Goal: Task Accomplishment & Management: Complete application form

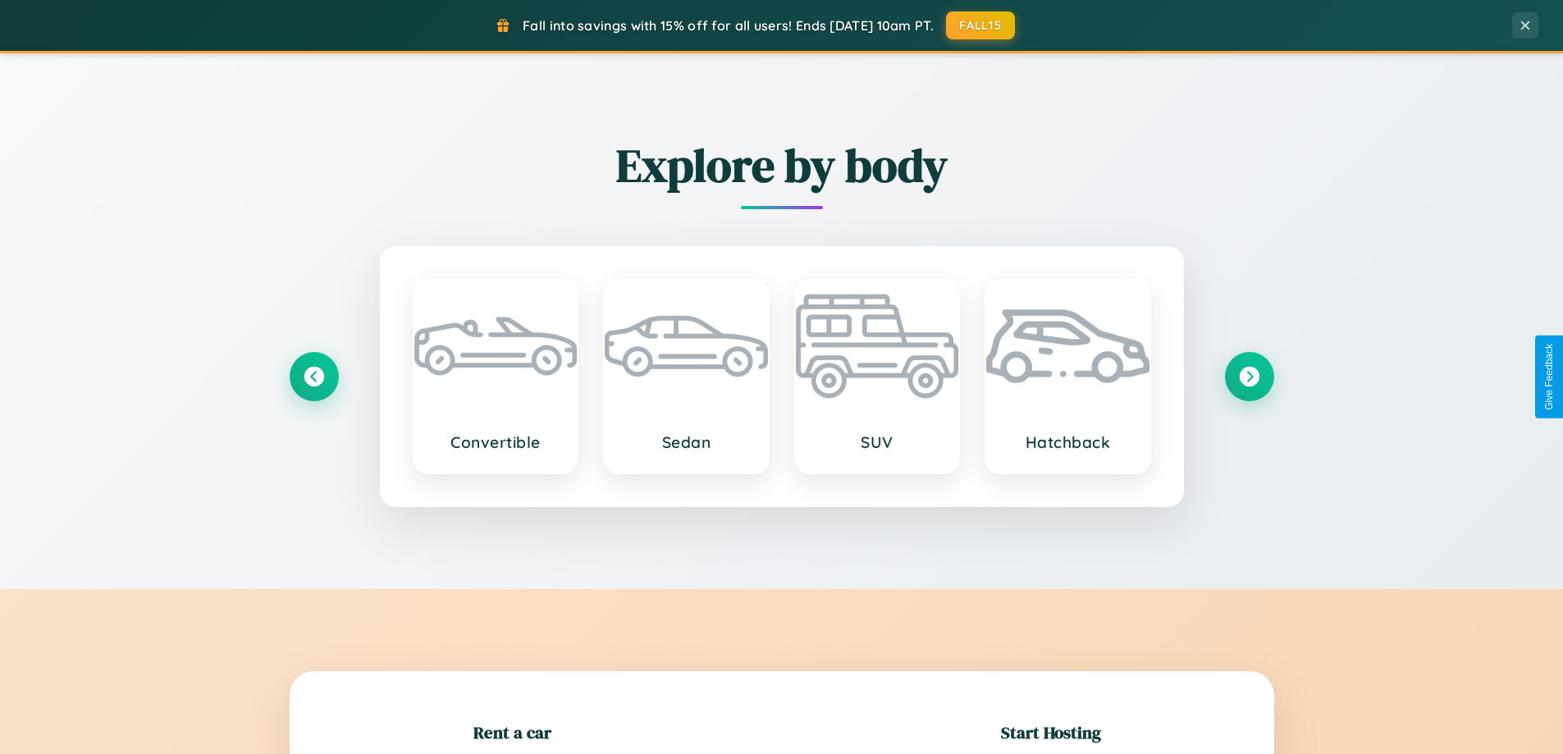
scroll to position [354, 0]
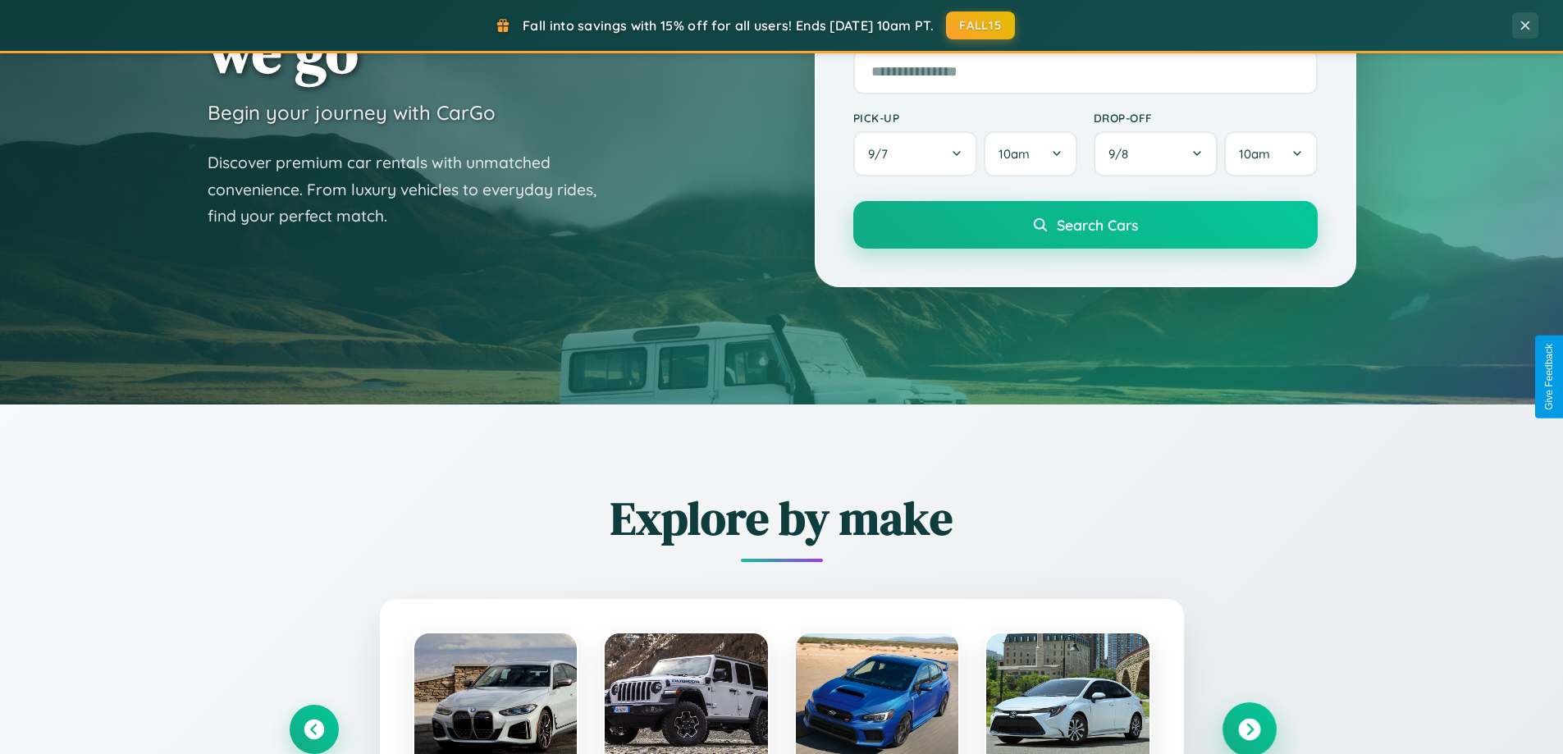
click at [1249, 729] on icon at bounding box center [1249, 730] width 22 height 22
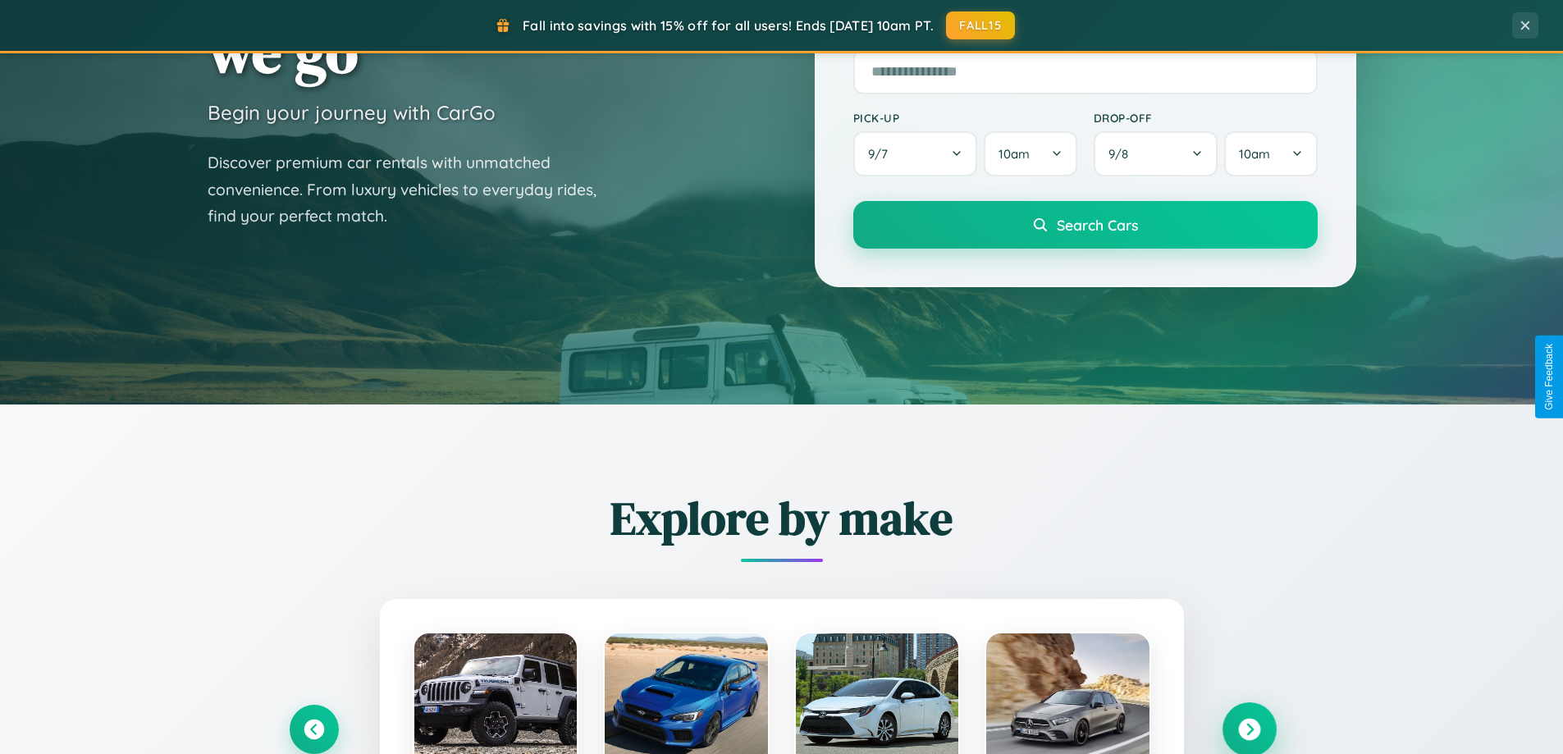
click at [1249, 728] on icon at bounding box center [1249, 730] width 22 height 22
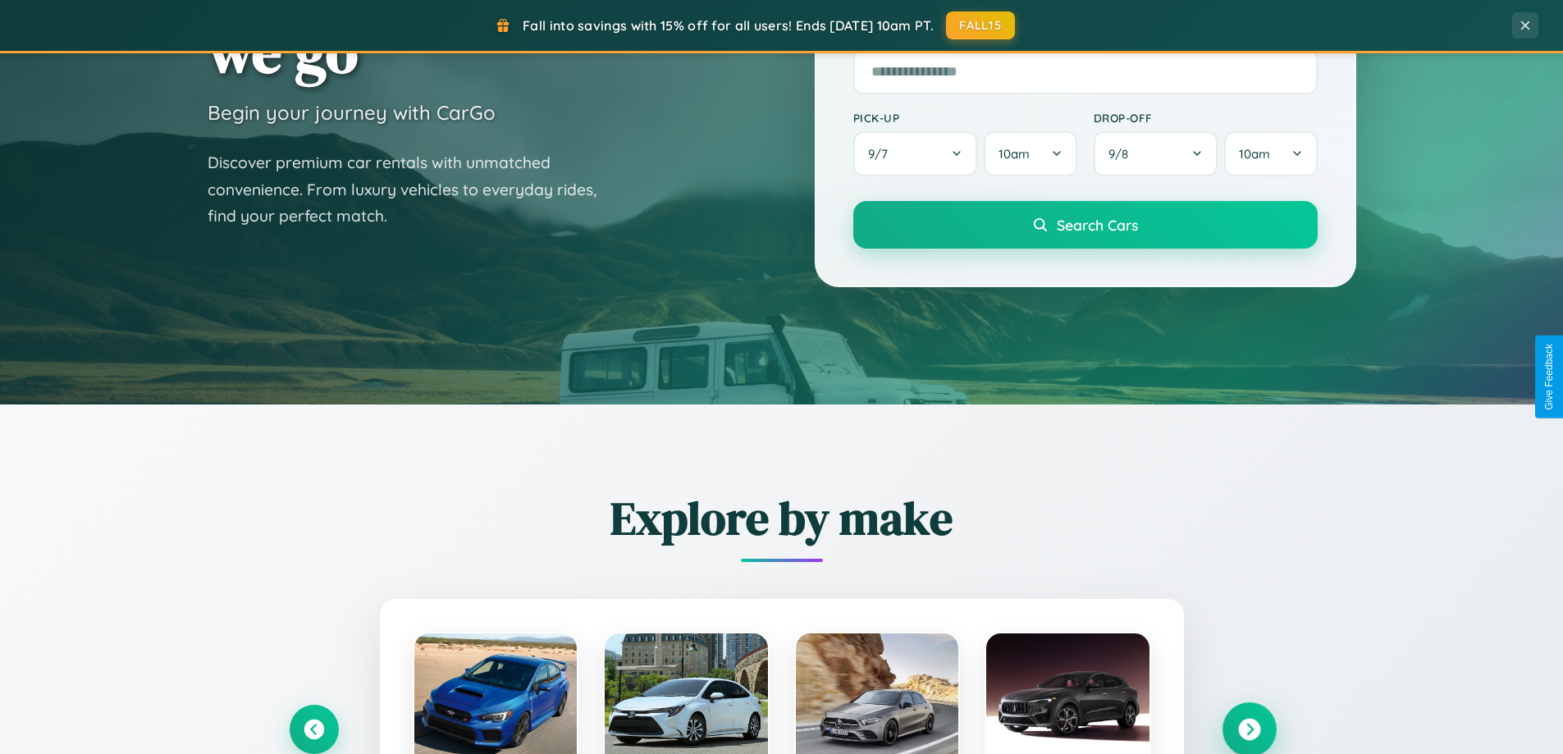
click at [1249, 728] on icon at bounding box center [1249, 730] width 22 height 22
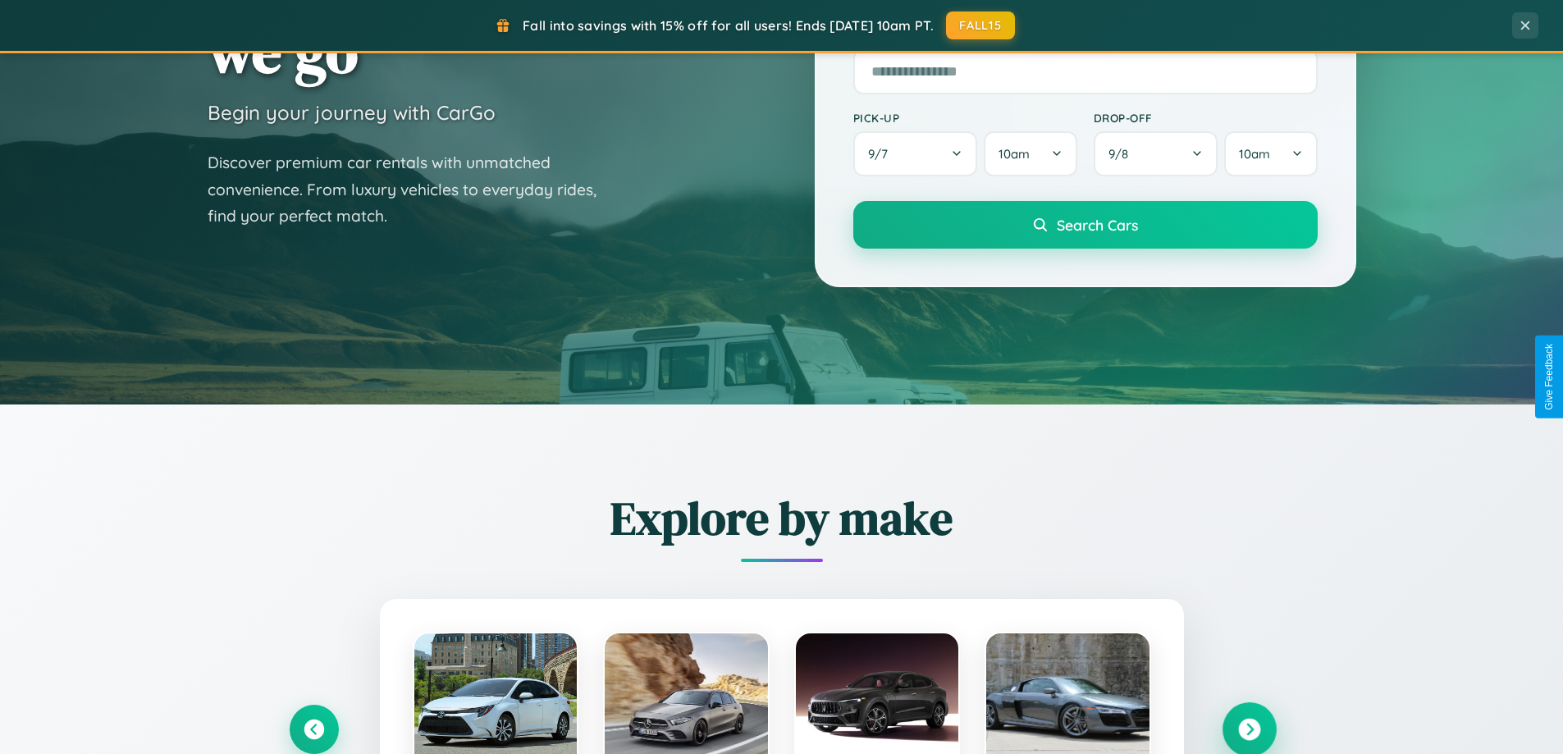
click at [1249, 728] on icon at bounding box center [1249, 730] width 22 height 22
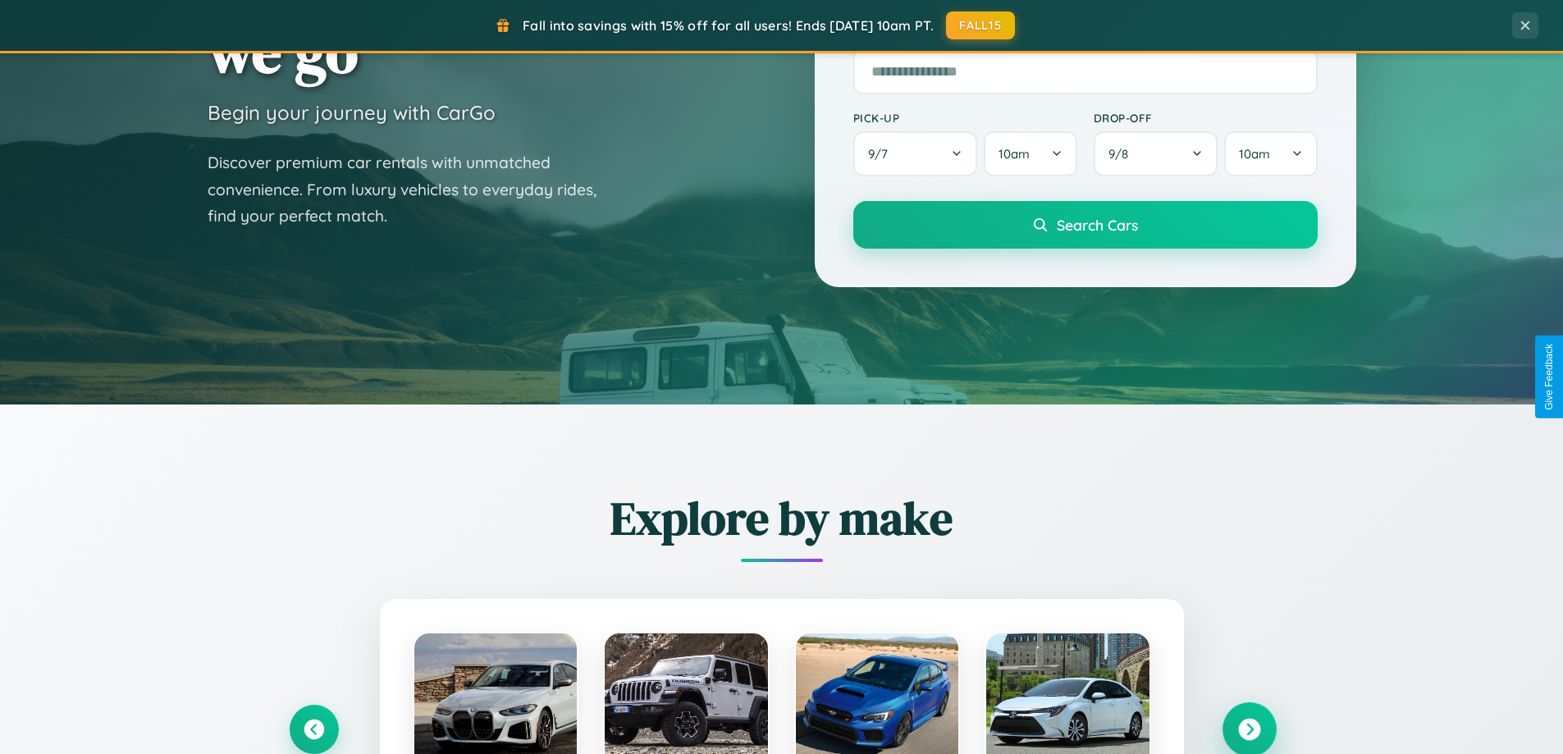
click at [1249, 728] on icon at bounding box center [1249, 730] width 22 height 22
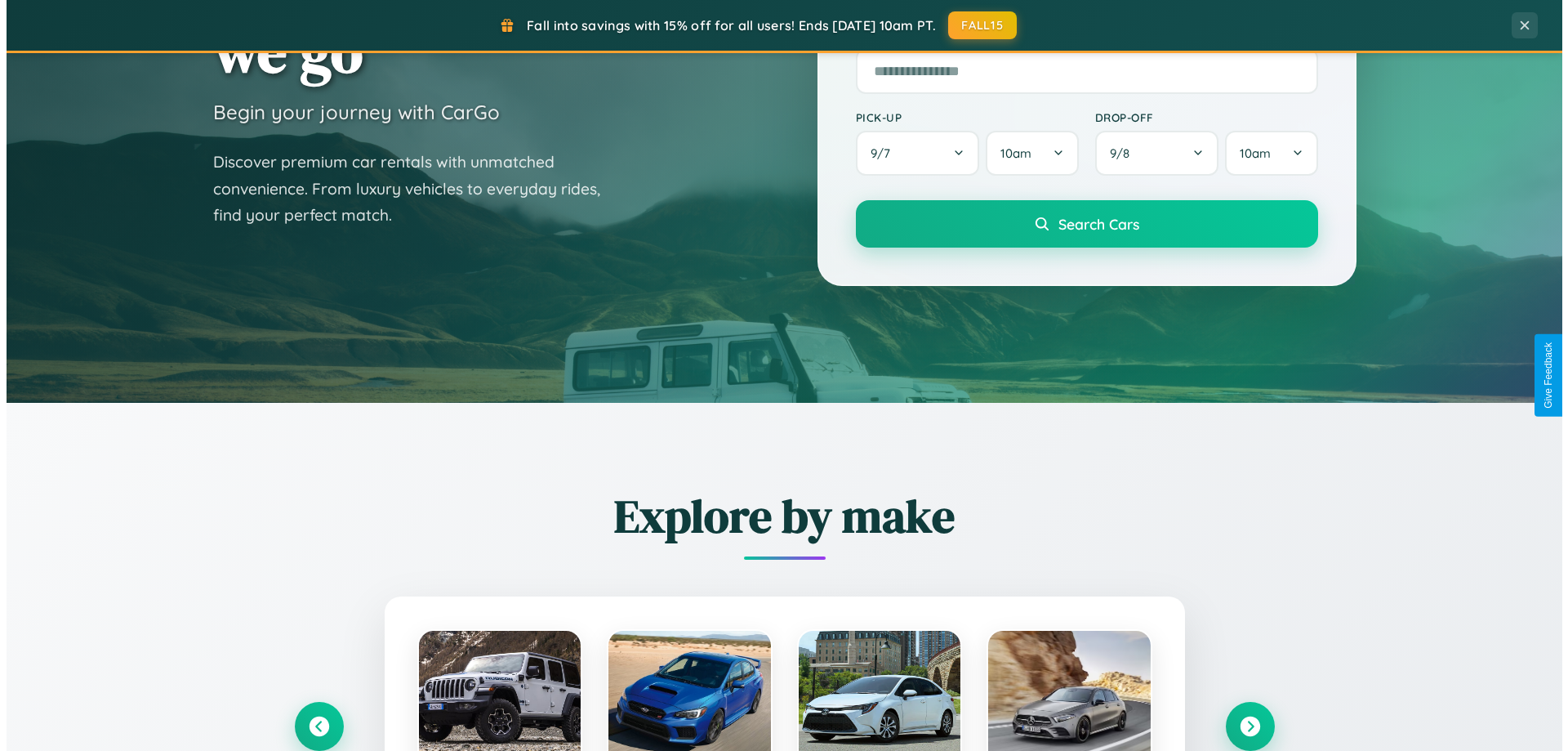
scroll to position [0, 0]
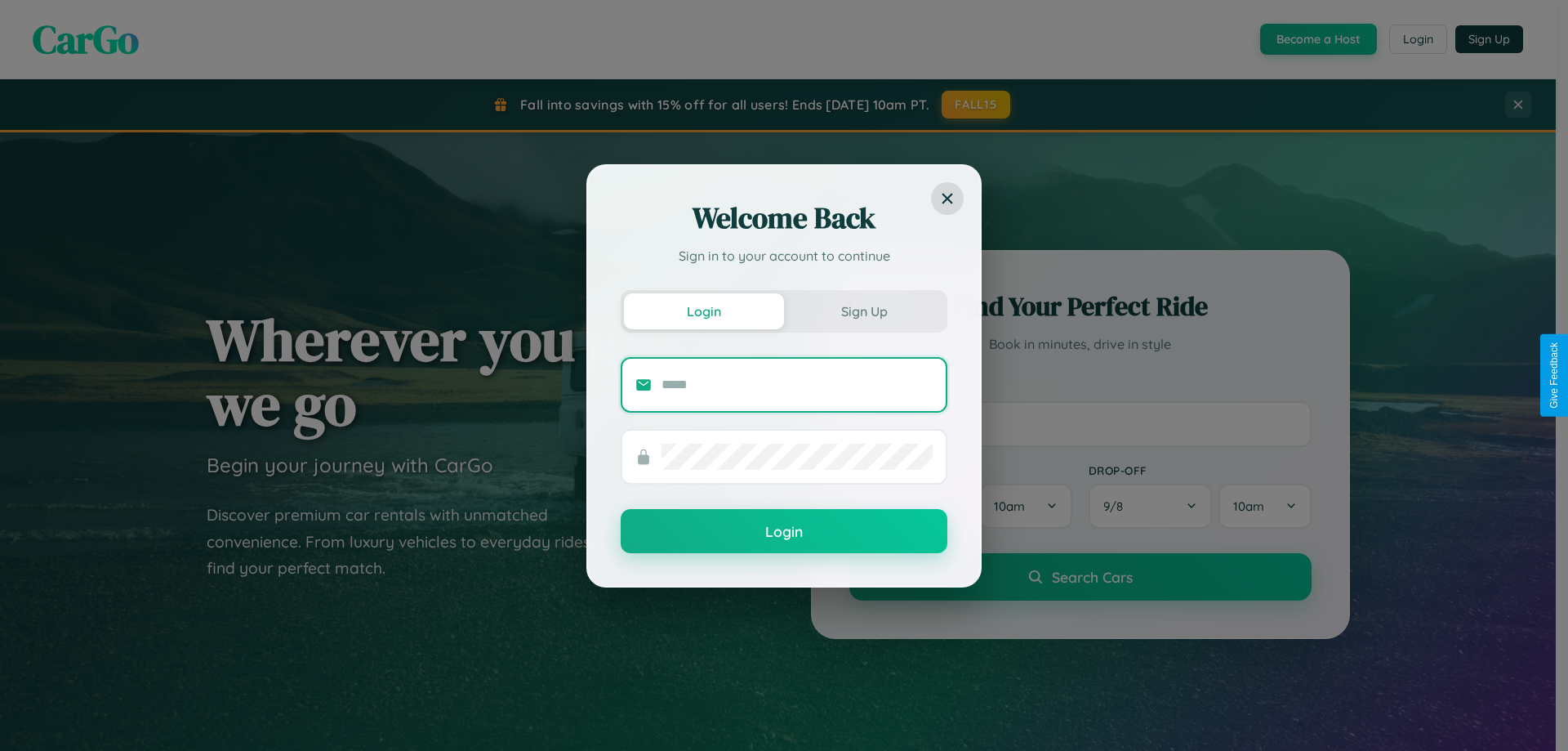
click at [797, 384] on input "text" at bounding box center [797, 384] width 271 height 26
type input "**********"
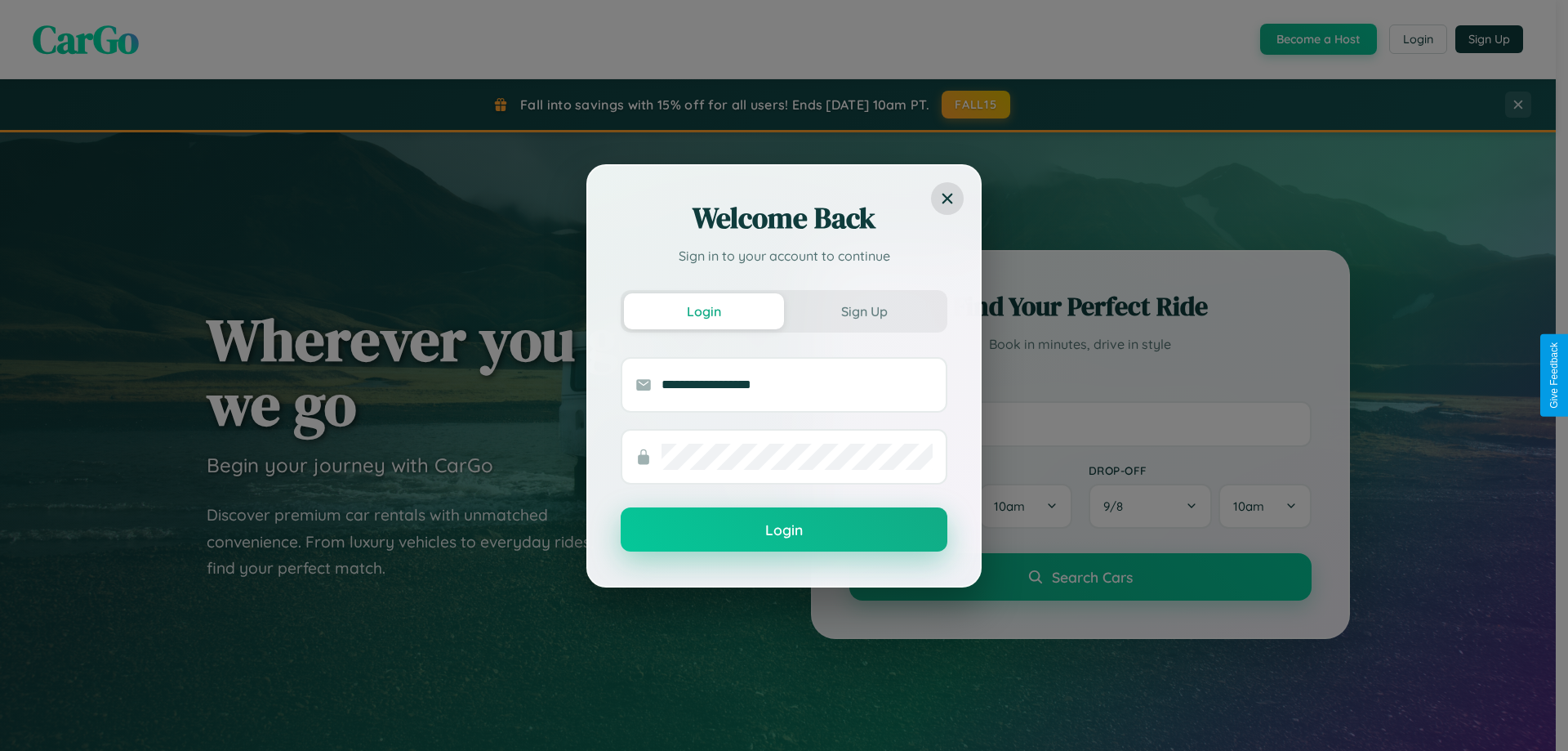
click at [784, 531] on button "Login" at bounding box center [784, 530] width 327 height 44
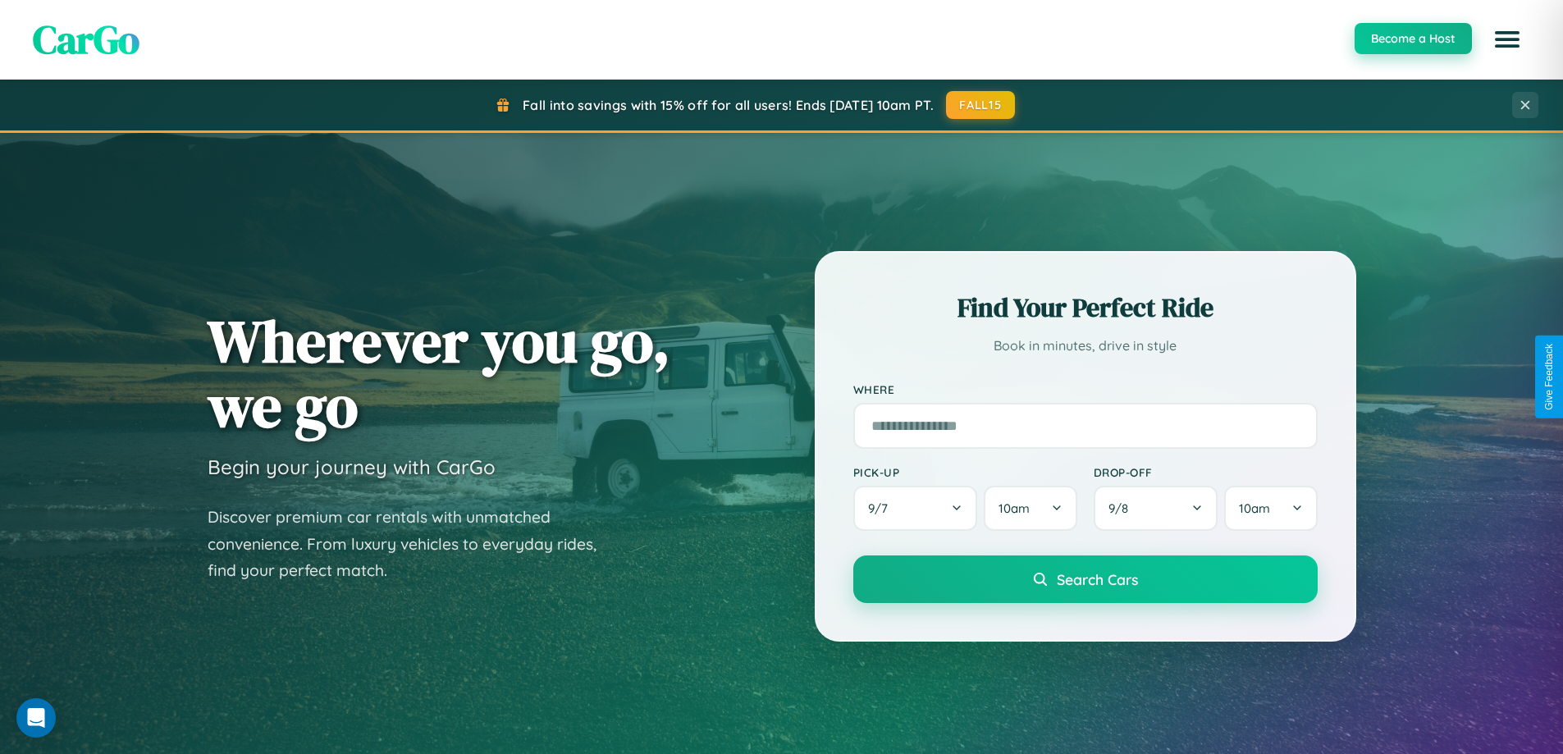
click at [1412, 39] on button "Become a Host" at bounding box center [1413, 38] width 117 height 31
